Goal: Task Accomplishment & Management: Manage account settings

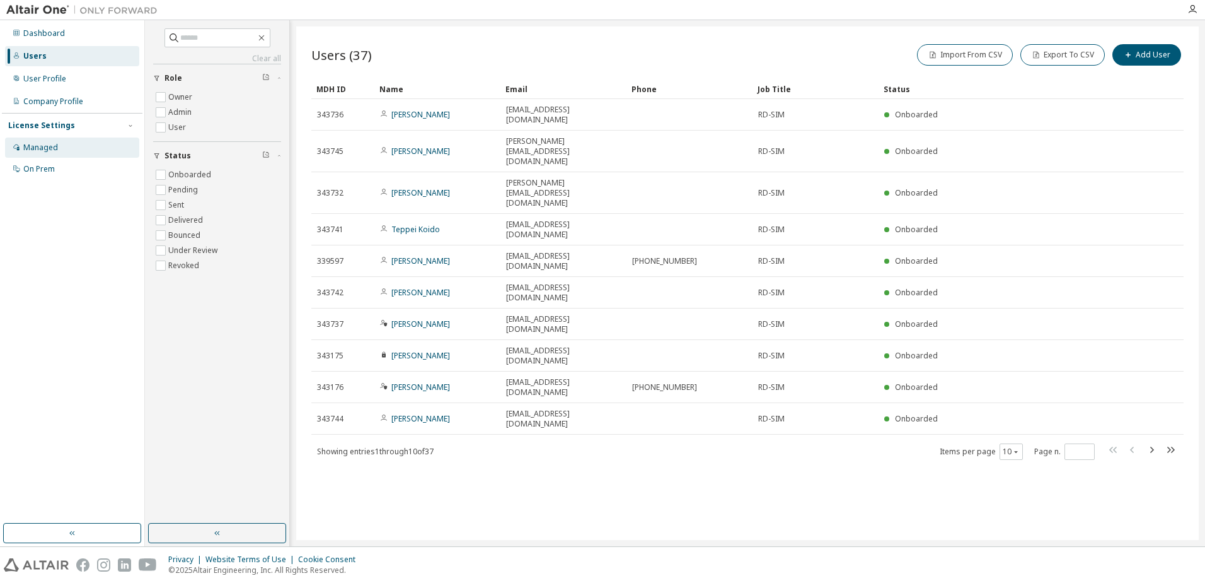
click at [49, 153] on div "Managed" at bounding box center [72, 147] width 134 height 20
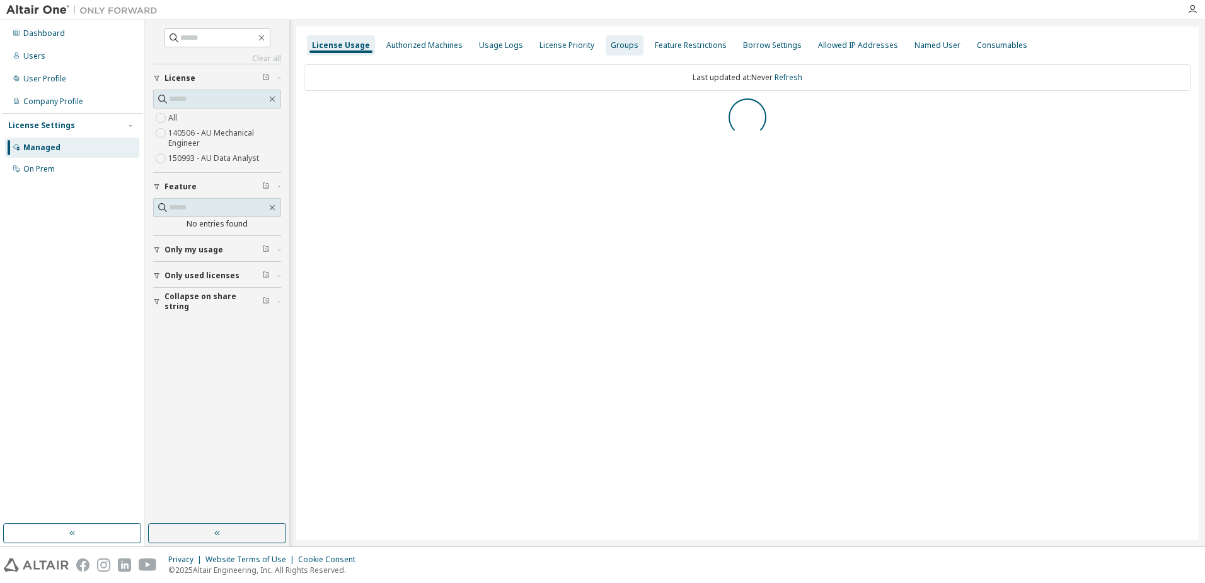
click at [615, 49] on div "Groups" at bounding box center [625, 45] width 28 height 10
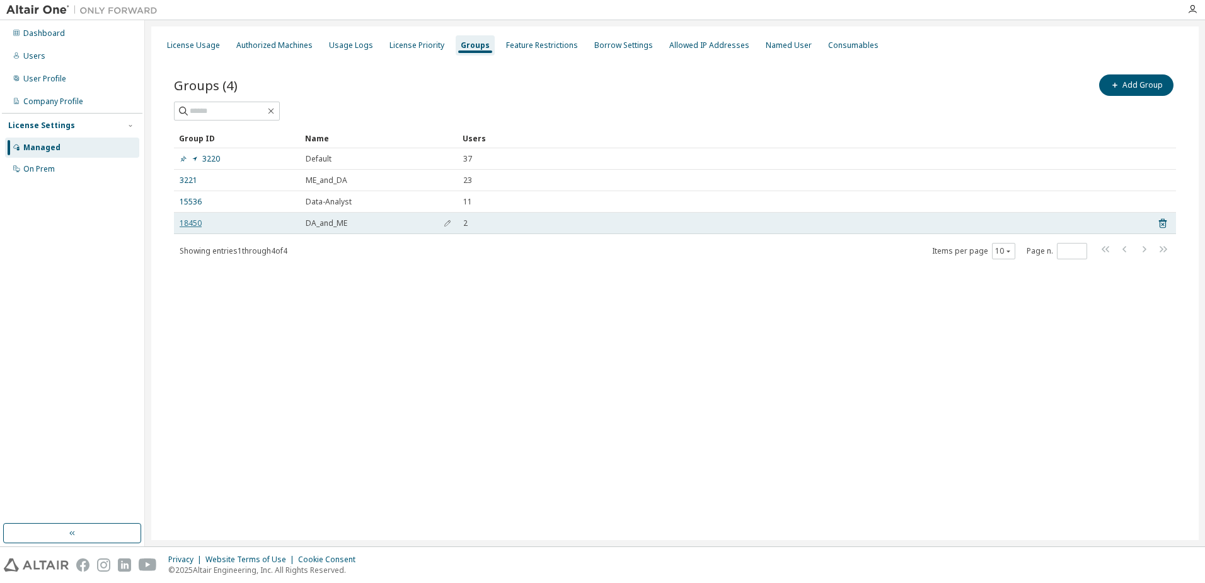
click at [197, 225] on link "18450" at bounding box center [191, 223] width 22 height 10
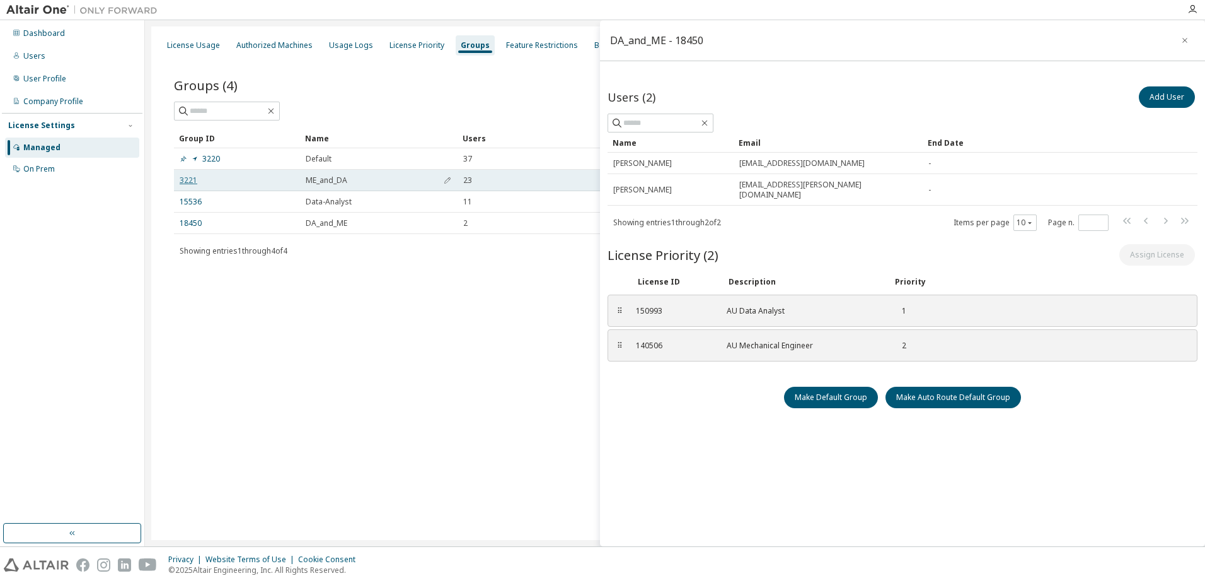
click at [185, 182] on link "3221" at bounding box center [189, 180] width 18 height 10
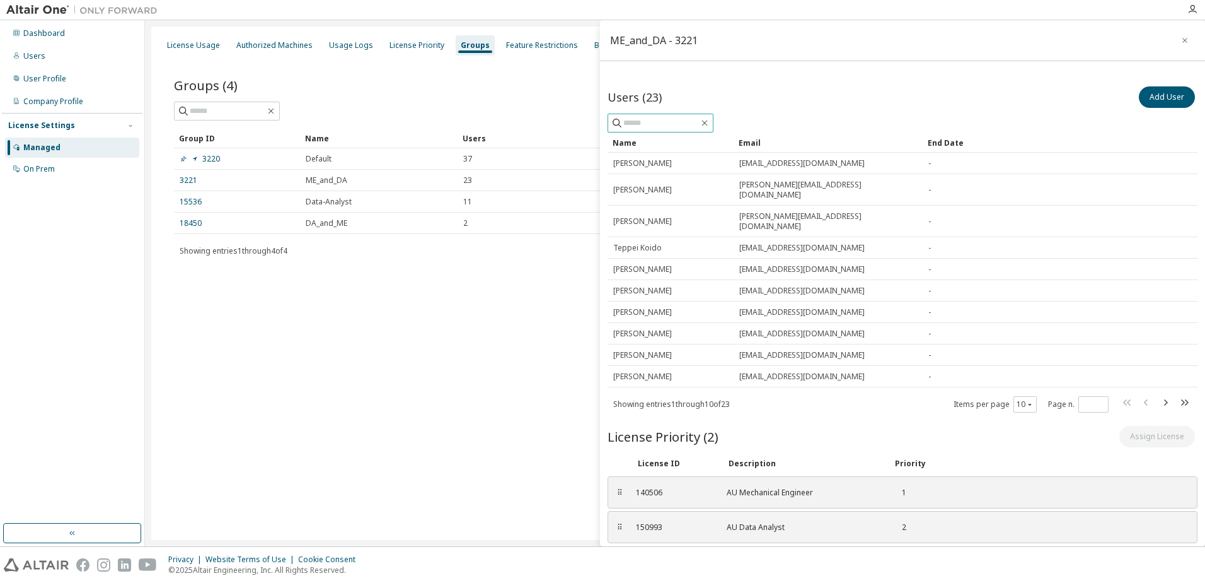
click at [681, 115] on span at bounding box center [661, 122] width 106 height 19
click at [674, 118] on input "text" at bounding box center [662, 123] width 76 height 13
type input "*****"
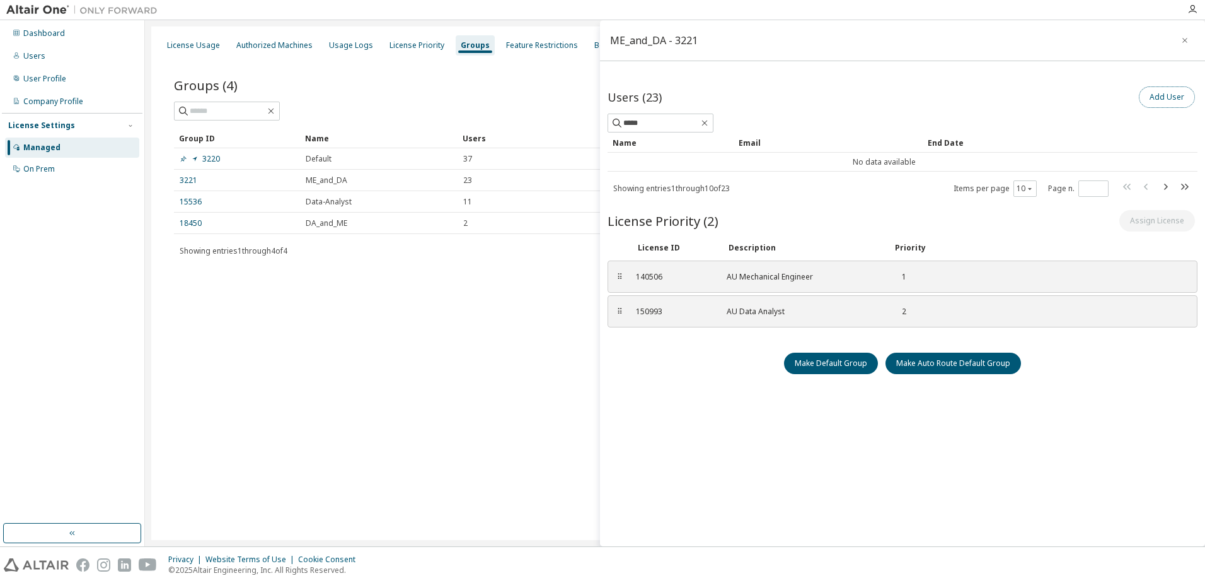
click at [1162, 100] on button "Add User" at bounding box center [1167, 96] width 56 height 21
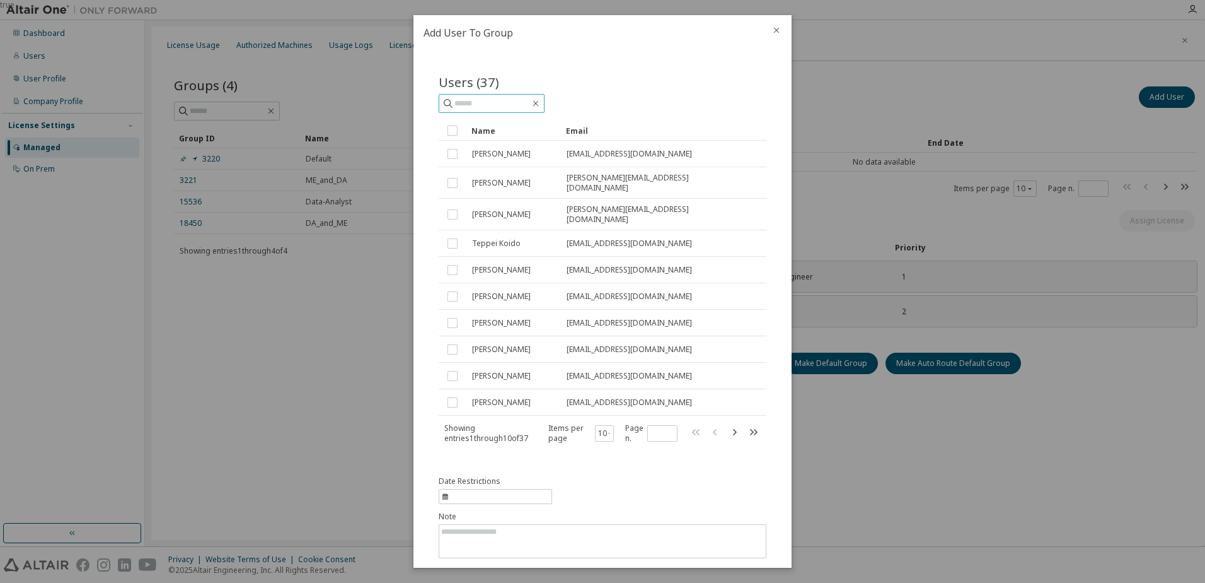
click at [476, 103] on input "text" at bounding box center [493, 103] width 76 height 13
type input "*****"
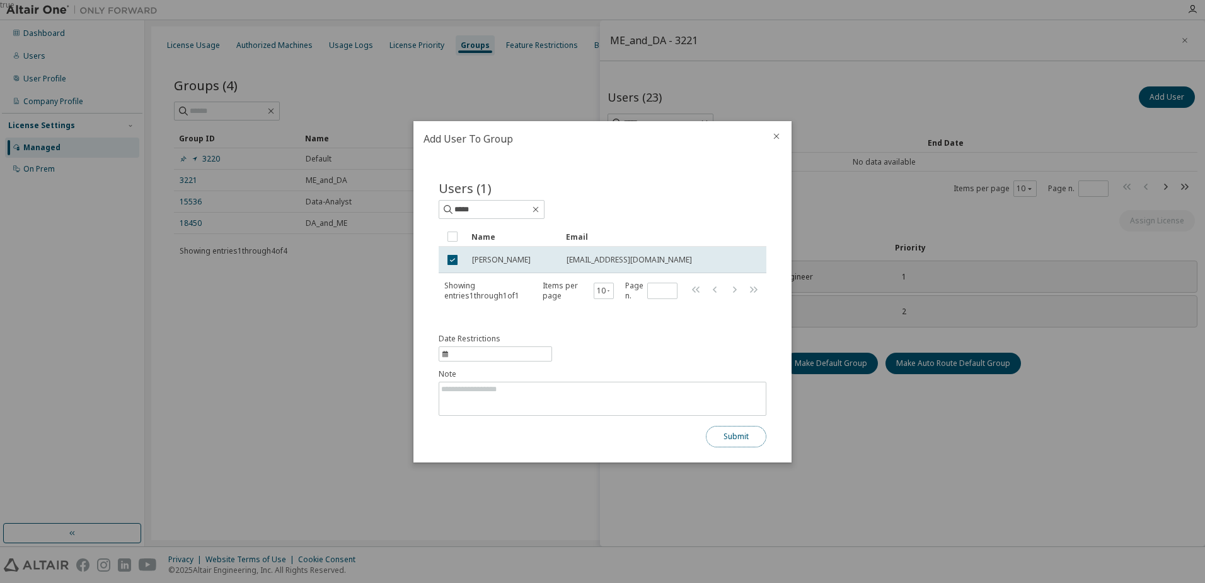
click at [745, 437] on button "Submit" at bounding box center [736, 436] width 61 height 21
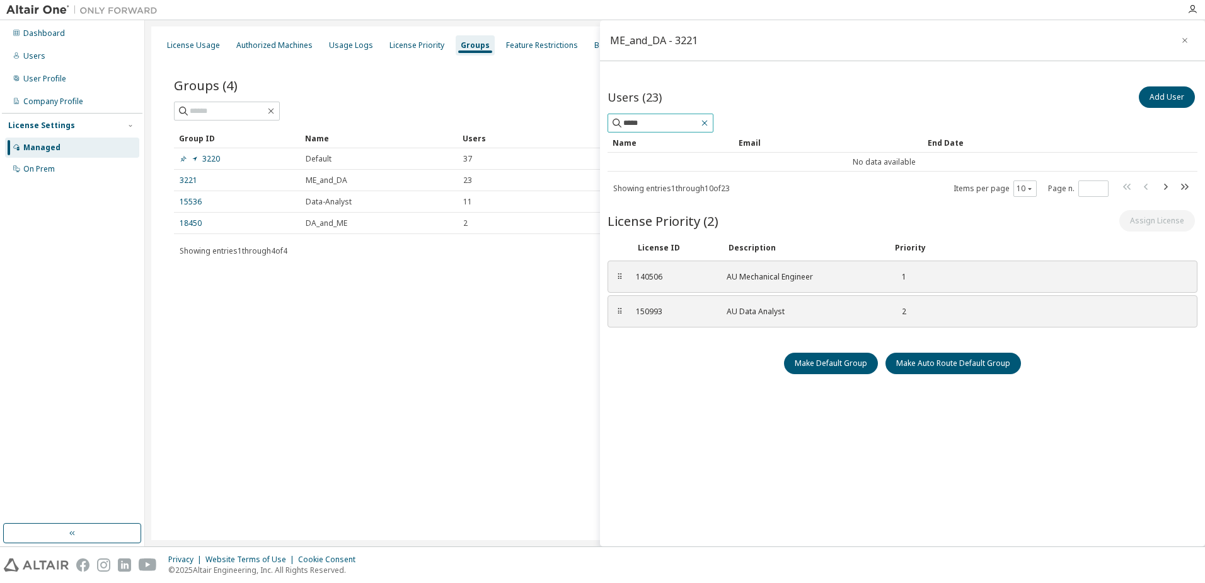
click at [710, 125] on icon "button" at bounding box center [705, 123] width 10 height 10
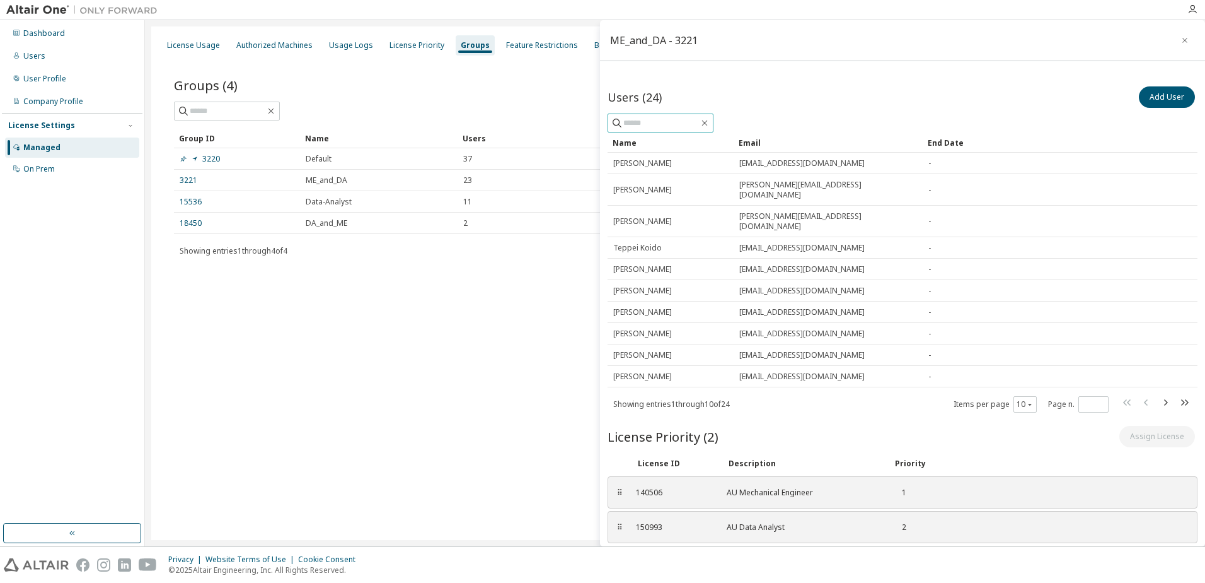
click at [658, 125] on input "text" at bounding box center [662, 123] width 76 height 13
type input "*****"
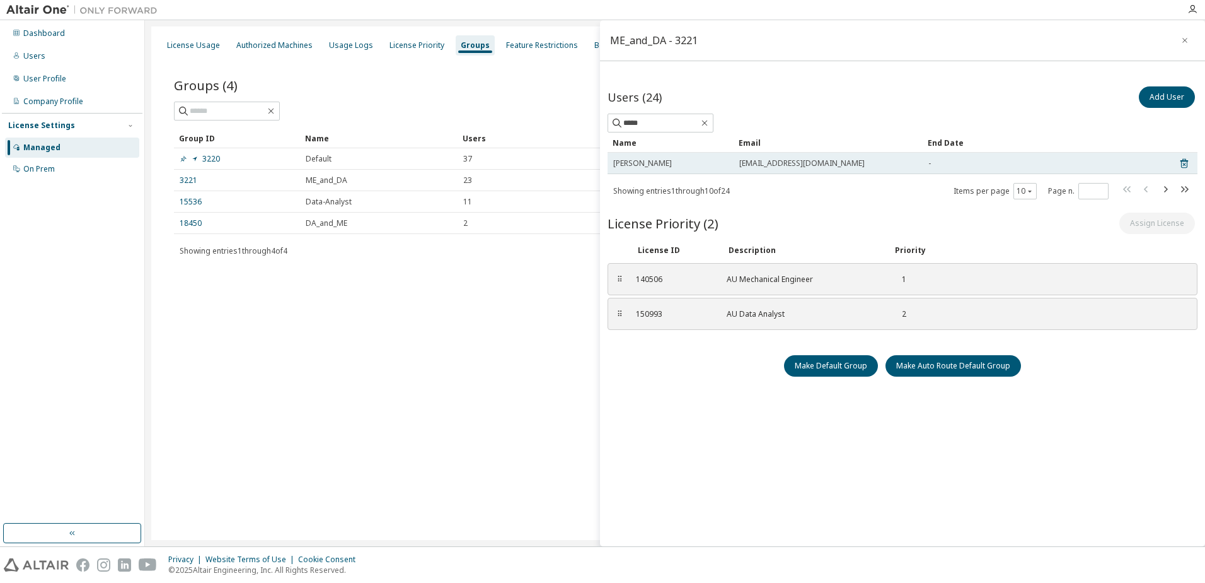
drag, startPoint x: 714, startPoint y: 195, endPoint x: 737, endPoint y: 156, distance: 45.2
click at [716, 185] on span "Showing entries 1 through 10 of 24" at bounding box center [671, 190] width 117 height 11
